Goal: Information Seeking & Learning: Learn about a topic

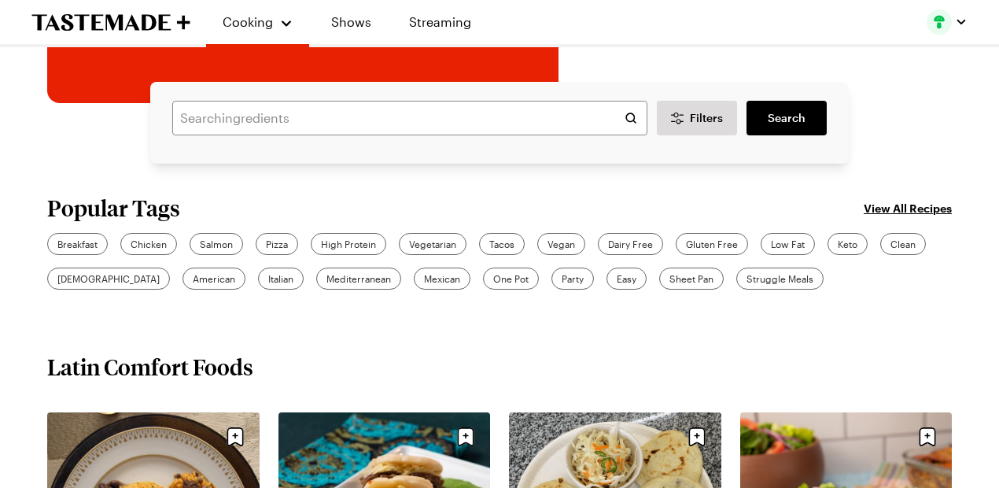
scroll to position [368, 0]
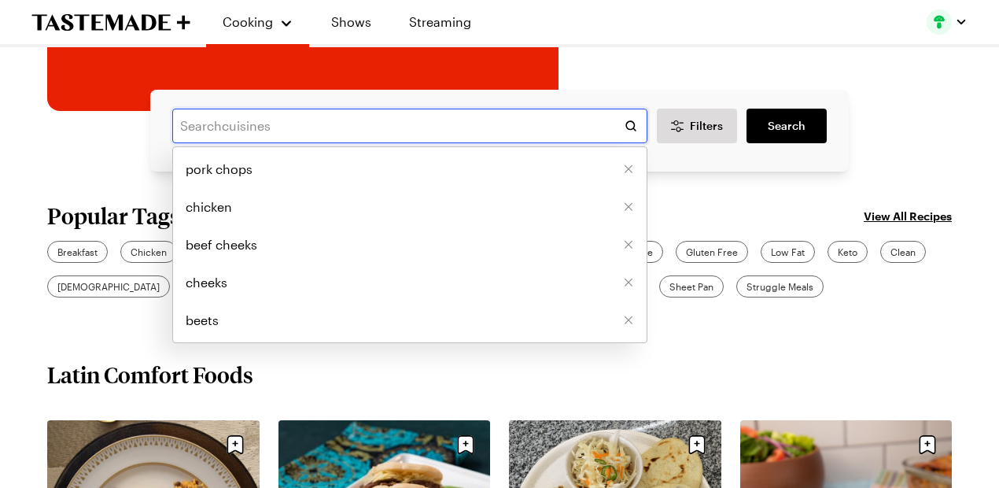
paste input "focaccia"
type input "focaccia"
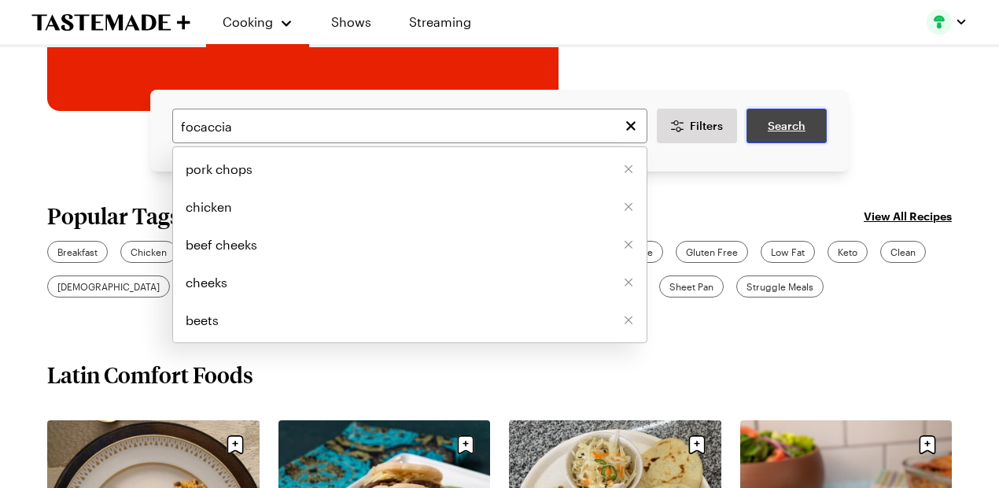
click at [794, 121] on span "Search" at bounding box center [786, 126] width 38 height 16
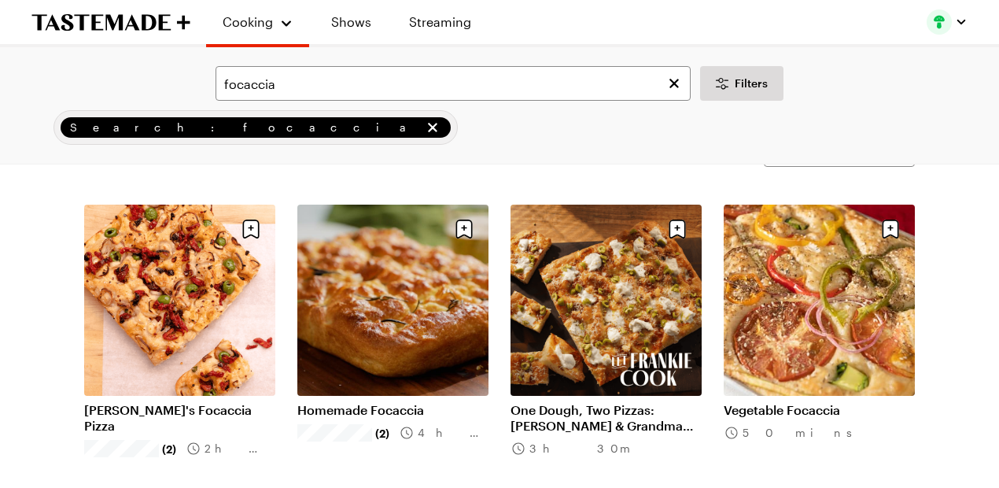
scroll to position [63, 0]
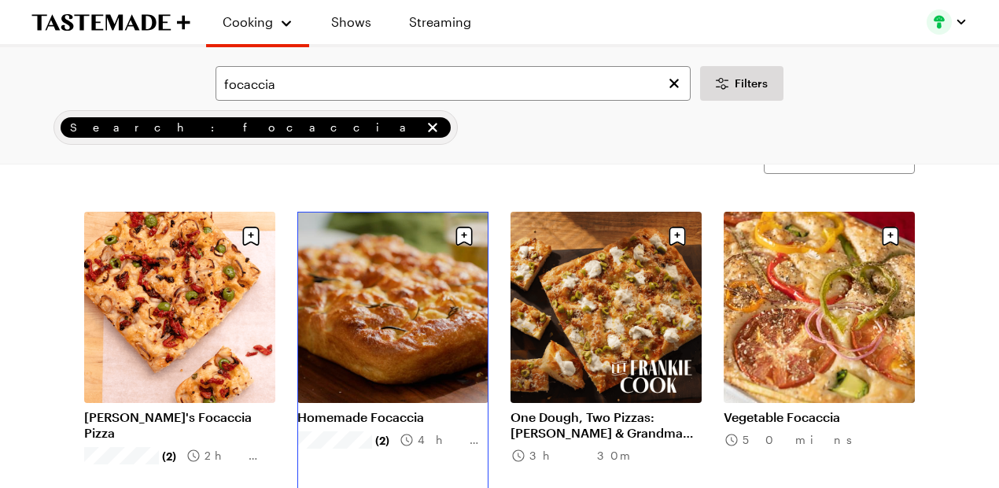
click at [392, 409] on link "Homemade Focaccia" at bounding box center [392, 417] width 191 height 16
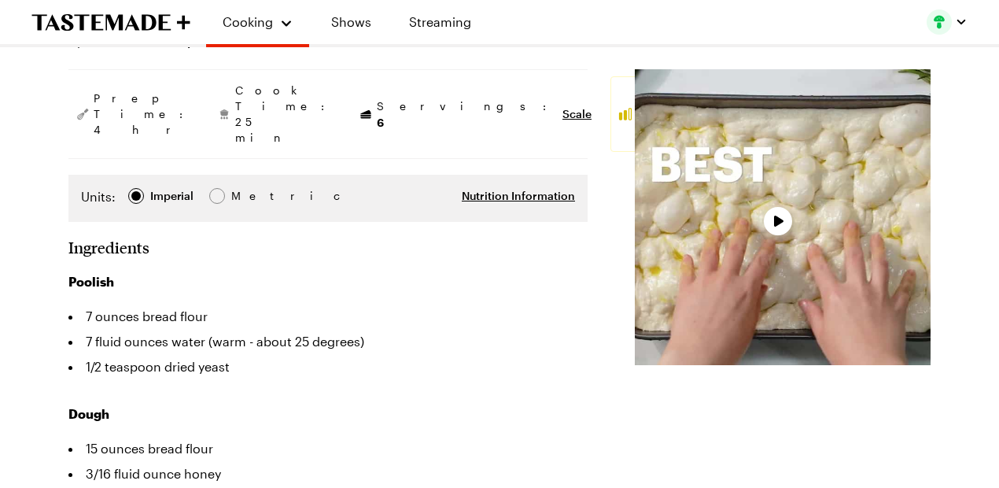
scroll to position [266, 0]
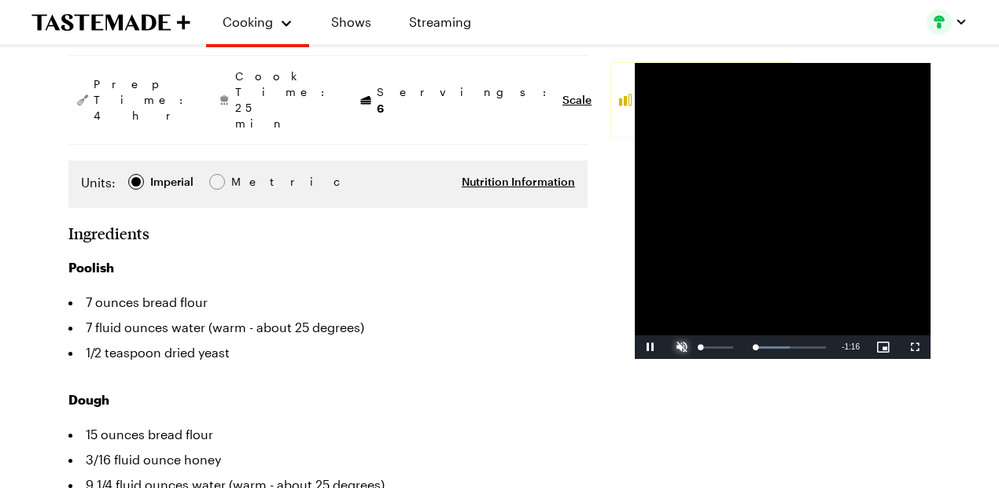
click at [666, 347] on span "Video Player" at bounding box center [681, 347] width 31 height 0
drag, startPoint x: 620, startPoint y: 459, endPoint x: 594, endPoint y: 460, distance: 26.0
click at [701, 348] on div "Volume Level" at bounding box center [704, 347] width 6 height 2
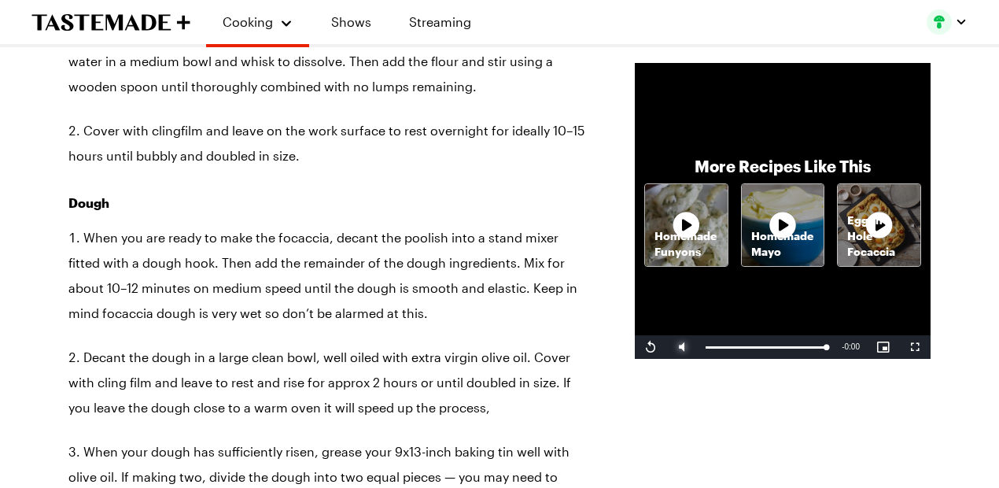
scroll to position [1252, 0]
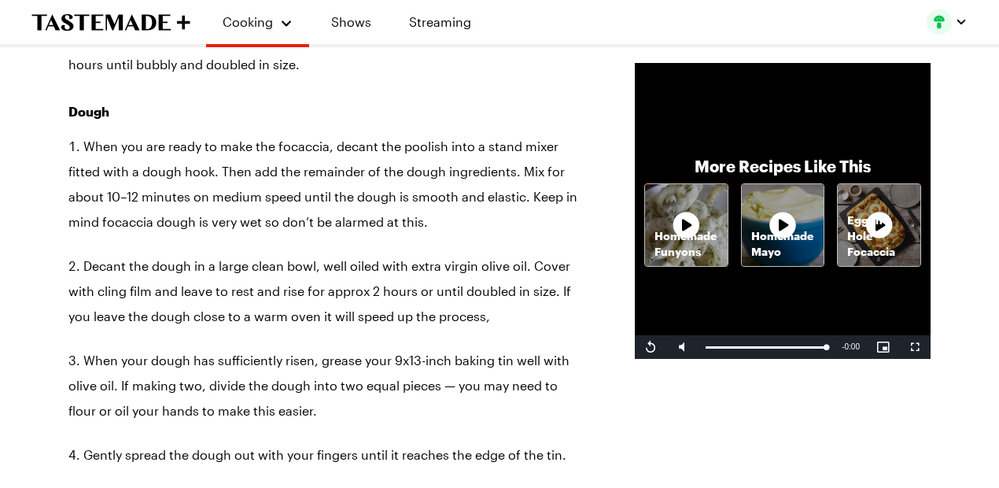
scroll to position [63, 0]
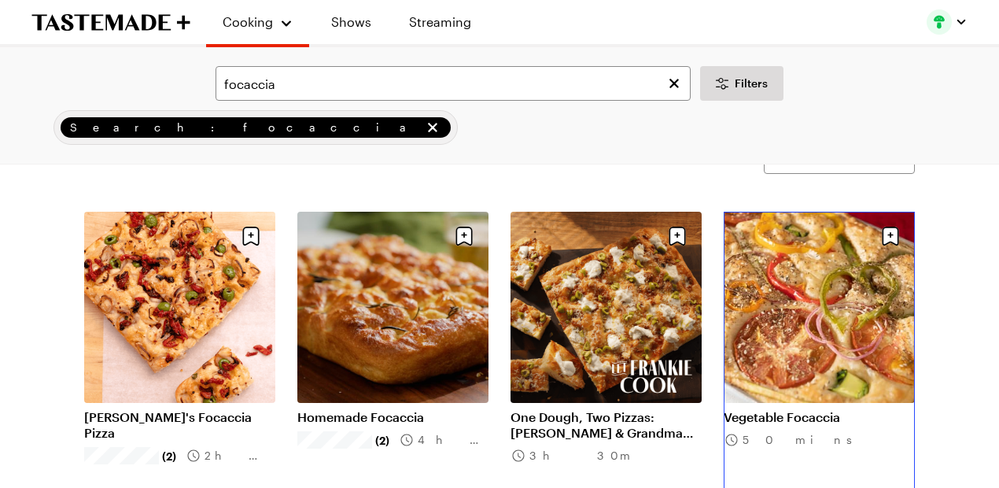
click at [846, 409] on link "Vegetable Focaccia" at bounding box center [818, 417] width 191 height 16
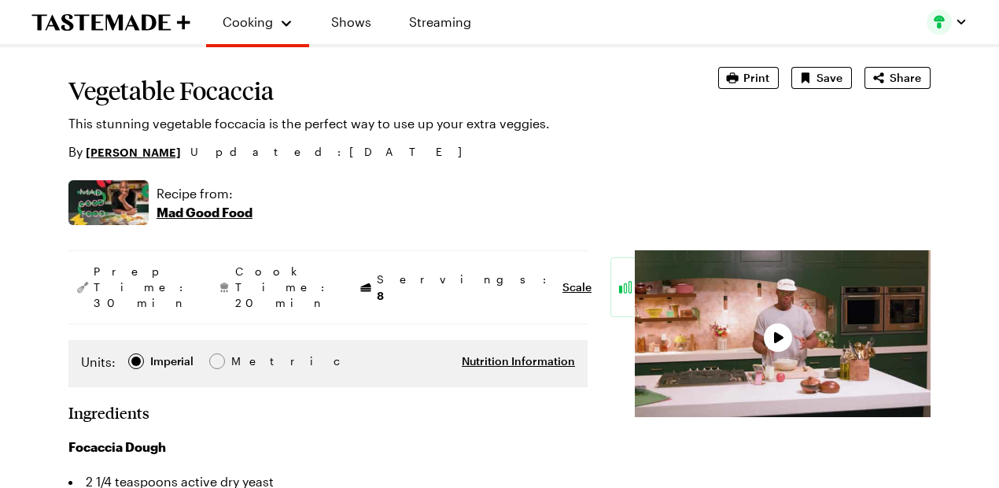
type textarea "x"
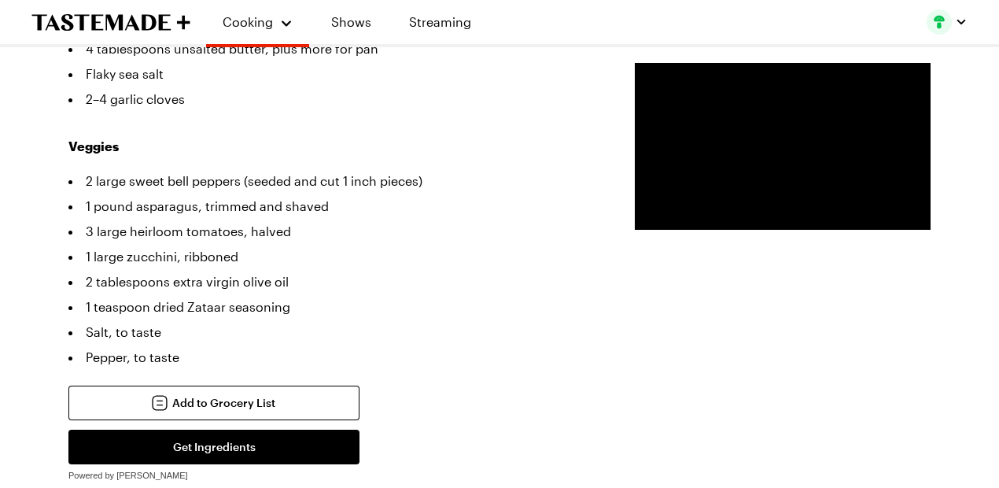
scroll to position [684, 0]
